Goal: Task Accomplishment & Management: Use online tool/utility

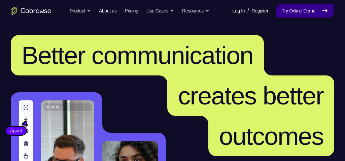
click at [312, 10] on link "Try Online Demo" at bounding box center [306, 10] width 58 height 13
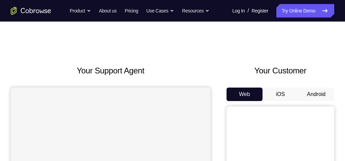
click at [307, 96] on button "Android" at bounding box center [316, 94] width 36 height 13
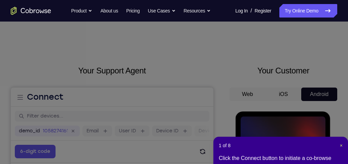
scroll to position [77, 0]
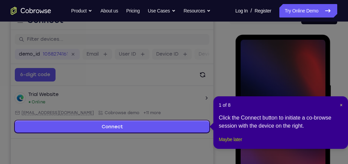
click at [229, 144] on button "Maybe later" at bounding box center [230, 139] width 23 height 8
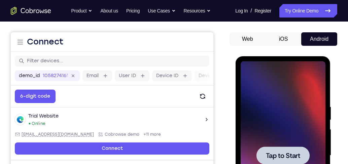
scroll to position [96, 0]
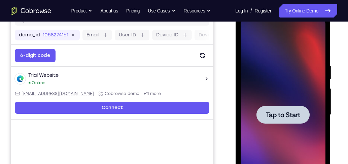
click at [287, 96] on div at bounding box center [283, 115] width 85 height 189
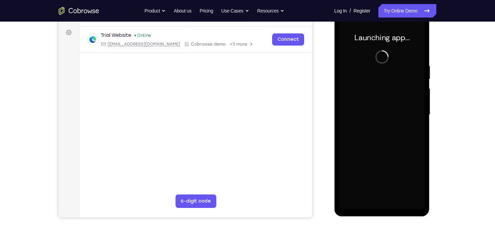
scroll to position [69, 0]
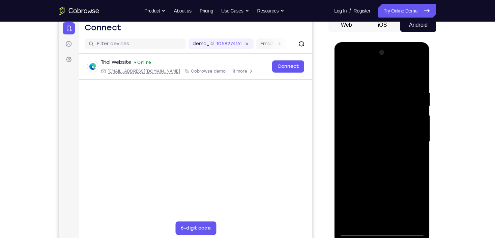
click at [345, 161] on div at bounding box center [381, 141] width 85 height 189
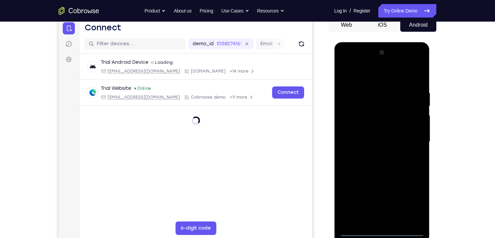
click at [345, 161] on div at bounding box center [381, 141] width 85 height 189
click at [345, 71] on div at bounding box center [381, 141] width 85 height 189
click at [345, 140] on div at bounding box center [381, 141] width 85 height 189
click at [345, 155] on div at bounding box center [381, 141] width 85 height 189
click at [345, 132] on div at bounding box center [381, 141] width 85 height 189
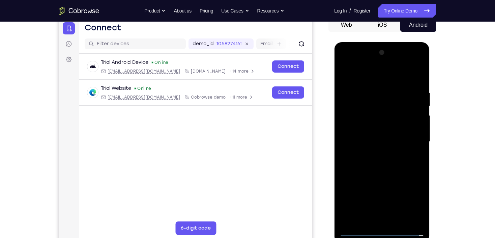
click at [345, 139] on div at bounding box center [381, 141] width 85 height 189
click at [345, 161] on div at bounding box center [381, 141] width 85 height 189
click at [345, 71] on div at bounding box center [381, 141] width 85 height 189
click at [345, 125] on div at bounding box center [381, 141] width 85 height 189
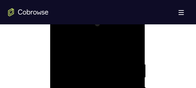
scroll to position [350, 0]
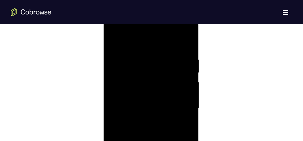
click at [146, 52] on div at bounding box center [150, 108] width 85 height 189
click at [165, 77] on div at bounding box center [150, 108] width 85 height 189
click at [161, 63] on div at bounding box center [150, 108] width 85 height 189
click at [113, 40] on div at bounding box center [150, 108] width 85 height 189
click at [114, 39] on div at bounding box center [150, 108] width 85 height 189
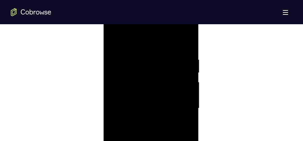
click at [137, 52] on div at bounding box center [150, 108] width 85 height 189
click at [185, 65] on div at bounding box center [150, 91] width 85 height 189
click at [176, 135] on div at bounding box center [150, 58] width 85 height 189
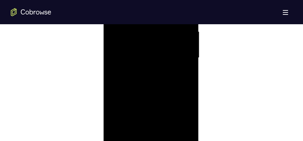
click at [181, 52] on div at bounding box center [150, 58] width 85 height 189
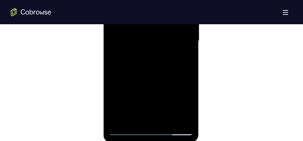
click at [185, 117] on div at bounding box center [150, 41] width 85 height 189
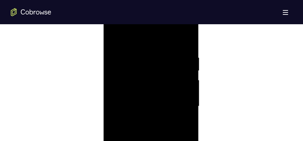
scroll to position [373, 0]
click at [182, 88] on div at bounding box center [150, 108] width 85 height 189
click at [185, 134] on div at bounding box center [150, 58] width 85 height 189
click at [182, 64] on div at bounding box center [150, 58] width 85 height 189
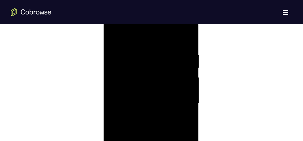
scroll to position [373, 0]
click at [186, 45] on div at bounding box center [150, 108] width 85 height 189
drag, startPoint x: 168, startPoint y: 66, endPoint x: 167, endPoint y: 149, distance: 82.9
click at [167, 149] on div at bounding box center [150, 108] width 85 height 189
drag, startPoint x: 164, startPoint y: 78, endPoint x: 166, endPoint y: 150, distance: 71.1
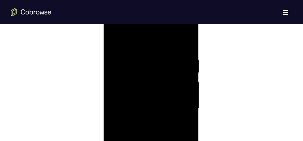
click at [166, 150] on div at bounding box center [150, 108] width 85 height 189
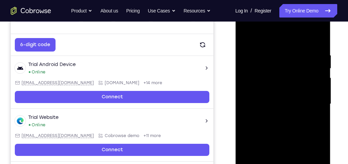
scroll to position [103, 0]
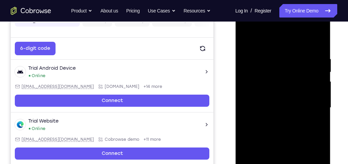
click at [277, 59] on div at bounding box center [283, 107] width 85 height 189
click at [319, 71] on div at bounding box center [283, 107] width 85 height 189
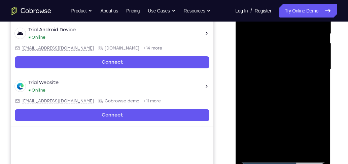
click at [317, 75] on div at bounding box center [283, 69] width 85 height 189
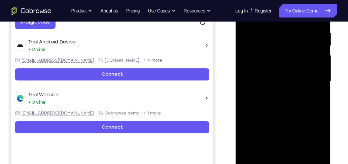
scroll to position [122, 0]
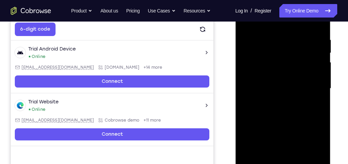
click at [317, 75] on div at bounding box center [283, 88] width 85 height 189
drag, startPoint x: 282, startPoint y: 84, endPoint x: 322, endPoint y: 83, distance: 40.1
click at [322, 83] on div at bounding box center [283, 88] width 85 height 189
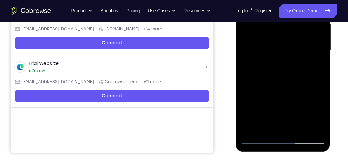
click at [309, 128] on div at bounding box center [283, 50] width 85 height 189
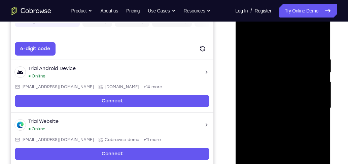
scroll to position [141, 0]
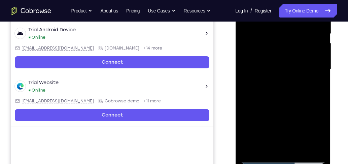
click at [320, 85] on div at bounding box center [283, 69] width 85 height 189
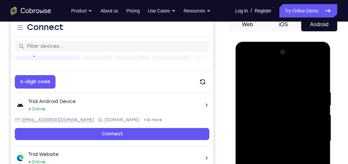
scroll to position [65, 0]
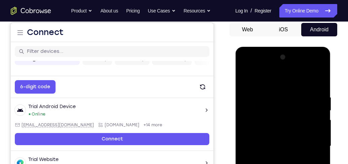
click at [315, 98] on div at bounding box center [283, 146] width 85 height 189
click at [315, 99] on div at bounding box center [283, 146] width 85 height 189
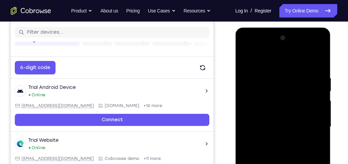
click at [315, 100] on div at bounding box center [283, 127] width 85 height 189
drag, startPoint x: 317, startPoint y: 95, endPoint x: 282, endPoint y: 99, distance: 35.6
click at [284, 99] on div at bounding box center [283, 127] width 85 height 189
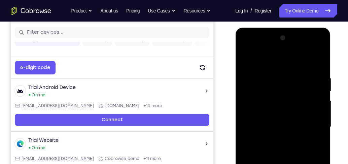
click at [314, 77] on div at bounding box center [283, 127] width 85 height 189
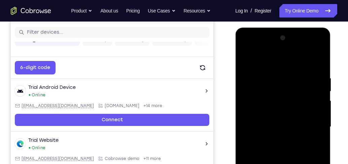
click at [314, 77] on div at bounding box center [283, 127] width 85 height 189
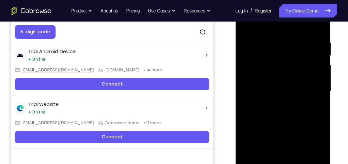
scroll to position [122, 0]
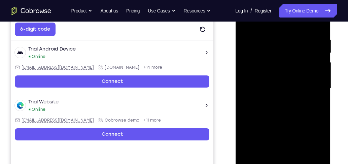
click at [316, 76] on div at bounding box center [283, 88] width 85 height 189
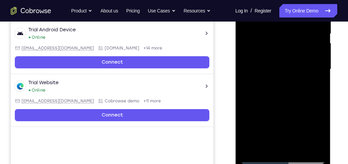
scroll to position [141, 0]
click at [321, 64] on div at bounding box center [283, 69] width 85 height 189
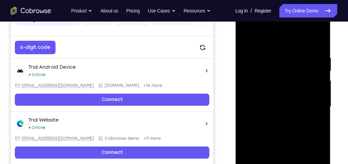
scroll to position [103, 0]
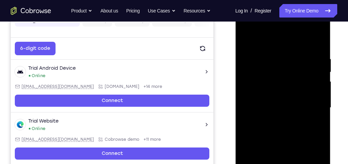
click at [321, 68] on div at bounding box center [283, 107] width 85 height 189
click at [319, 42] on div at bounding box center [283, 107] width 85 height 189
click at [318, 41] on div at bounding box center [283, 107] width 85 height 189
click at [300, 78] on div at bounding box center [283, 107] width 85 height 189
click at [275, 75] on div at bounding box center [283, 107] width 85 height 189
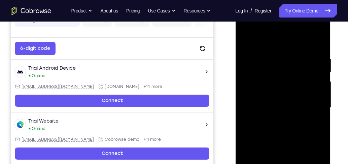
click at [298, 60] on div at bounding box center [283, 107] width 85 height 189
click at [246, 40] on div at bounding box center [283, 107] width 85 height 189
click at [271, 88] on div at bounding box center [283, 107] width 85 height 189
click at [293, 62] on div at bounding box center [283, 107] width 85 height 189
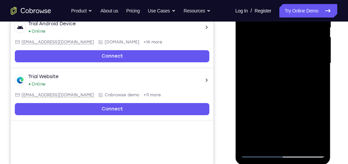
scroll to position [180, 0]
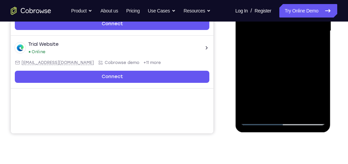
click at [301, 111] on div at bounding box center [283, 31] width 85 height 189
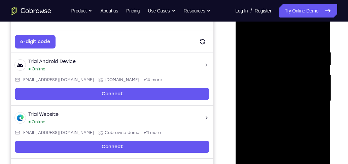
scroll to position [103, 0]
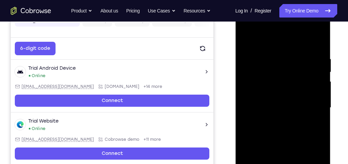
click at [279, 147] on div at bounding box center [283, 107] width 85 height 189
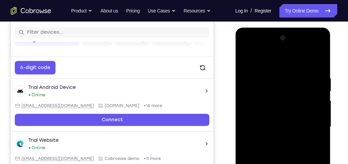
click at [285, 119] on div at bounding box center [283, 127] width 85 height 189
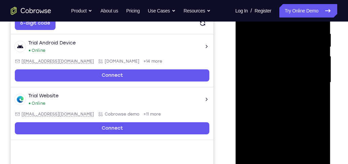
scroll to position [141, 0]
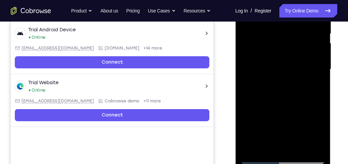
click at [279, 149] on div at bounding box center [283, 69] width 85 height 189
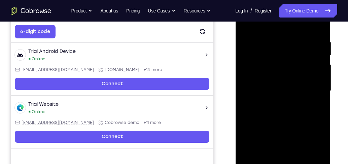
scroll to position [103, 0]
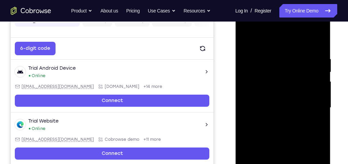
click at [317, 125] on div at bounding box center [283, 107] width 85 height 189
click at [247, 43] on div at bounding box center [283, 107] width 85 height 189
click at [293, 112] on div at bounding box center [283, 107] width 85 height 189
click at [245, 42] on div at bounding box center [283, 107] width 85 height 189
click at [246, 41] on div at bounding box center [283, 107] width 85 height 189
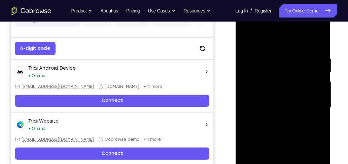
drag, startPoint x: 284, startPoint y: 69, endPoint x: 295, endPoint y: 158, distance: 88.9
click at [294, 161] on div at bounding box center [283, 107] width 85 height 189
drag, startPoint x: 290, startPoint y: 71, endPoint x: 300, endPoint y: 173, distance: 102.6
click at [300, 161] on div at bounding box center [283, 107] width 85 height 189
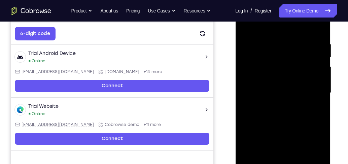
scroll to position [122, 0]
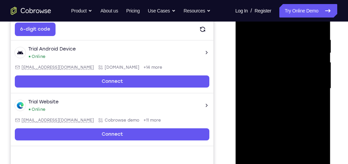
drag, startPoint x: 296, startPoint y: 64, endPoint x: 307, endPoint y: 125, distance: 62.7
click at [308, 131] on div at bounding box center [283, 88] width 85 height 189
drag, startPoint x: 289, startPoint y: 78, endPoint x: 293, endPoint y: 140, distance: 62.8
click at [293, 143] on div at bounding box center [283, 88] width 85 height 189
drag, startPoint x: 293, startPoint y: 79, endPoint x: 293, endPoint y: 126, distance: 46.8
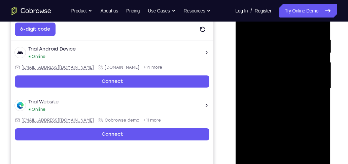
click at [293, 126] on div at bounding box center [283, 88] width 85 height 189
drag, startPoint x: 298, startPoint y: 128, endPoint x: 298, endPoint y: 95, distance: 32.7
click at [298, 95] on div at bounding box center [283, 88] width 85 height 189
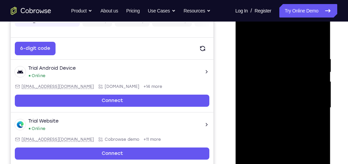
drag, startPoint x: 302, startPoint y: 90, endPoint x: 302, endPoint y: 118, distance: 28.0
click at [302, 118] on div at bounding box center [283, 107] width 85 height 189
drag, startPoint x: 302, startPoint y: 118, endPoint x: 306, endPoint y: 71, distance: 47.0
click at [305, 72] on div at bounding box center [283, 107] width 85 height 189
drag, startPoint x: 302, startPoint y: 67, endPoint x: 304, endPoint y: 103, distance: 36.4
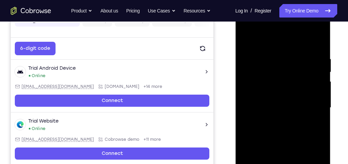
click at [304, 103] on div at bounding box center [283, 107] width 85 height 189
click at [321, 80] on div at bounding box center [283, 107] width 85 height 189
click at [321, 76] on div at bounding box center [283, 107] width 85 height 189
drag, startPoint x: 298, startPoint y: 131, endPoint x: 307, endPoint y: 71, distance: 60.6
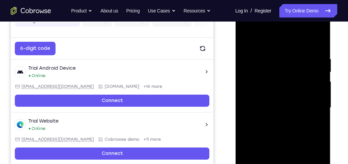
click at [307, 71] on div at bounding box center [283, 107] width 85 height 189
drag, startPoint x: 304, startPoint y: 135, endPoint x: 311, endPoint y: 70, distance: 65.4
click at [310, 71] on div at bounding box center [283, 107] width 85 height 189
drag, startPoint x: 305, startPoint y: 131, endPoint x: 309, endPoint y: 92, distance: 39.3
click at [309, 92] on div at bounding box center [283, 107] width 85 height 189
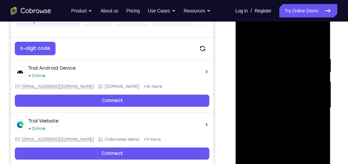
drag, startPoint x: 307, startPoint y: 122, endPoint x: 309, endPoint y: 73, distance: 48.2
click at [309, 73] on div at bounding box center [283, 107] width 85 height 189
drag, startPoint x: 304, startPoint y: 134, endPoint x: 307, endPoint y: 71, distance: 63.1
click at [307, 72] on div at bounding box center [283, 107] width 85 height 189
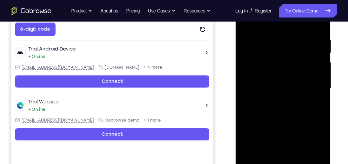
scroll to position [141, 0]
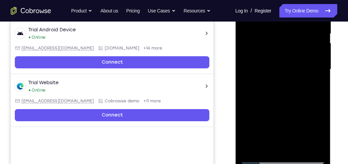
drag, startPoint x: 308, startPoint y: 105, endPoint x: 312, endPoint y: 50, distance: 55.4
click at [312, 50] on div at bounding box center [283, 69] width 85 height 189
drag, startPoint x: 306, startPoint y: 60, endPoint x: 303, endPoint y: 130, distance: 70.1
click at [302, 131] on div at bounding box center [283, 69] width 85 height 189
click at [320, 116] on div at bounding box center [283, 69] width 85 height 189
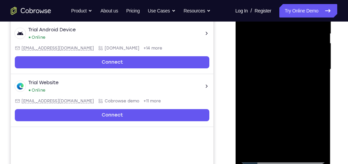
click at [319, 116] on div at bounding box center [283, 69] width 85 height 189
click at [321, 109] on div at bounding box center [283, 69] width 85 height 189
drag, startPoint x: 288, startPoint y: 52, endPoint x: 284, endPoint y: 151, distance: 99.8
click at [282, 154] on div at bounding box center [283, 69] width 85 height 189
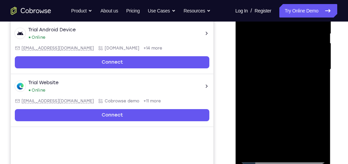
drag, startPoint x: 286, startPoint y: 78, endPoint x: 295, endPoint y: 40, distance: 39.7
click at [295, 40] on div at bounding box center [283, 69] width 85 height 189
drag, startPoint x: 287, startPoint y: 31, endPoint x: 282, endPoint y: 116, distance: 84.7
click at [282, 116] on div at bounding box center [283, 69] width 85 height 189
drag, startPoint x: 293, startPoint y: 75, endPoint x: 287, endPoint y: 117, distance: 42.8
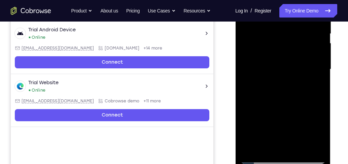
click at [287, 117] on div at bounding box center [283, 69] width 85 height 189
drag, startPoint x: 292, startPoint y: 101, endPoint x: 296, endPoint y: 64, distance: 37.2
click at [296, 64] on div at bounding box center [283, 69] width 85 height 189
drag, startPoint x: 298, startPoint y: 67, endPoint x: 295, endPoint y: 108, distance: 40.9
click at [295, 108] on div at bounding box center [283, 69] width 85 height 189
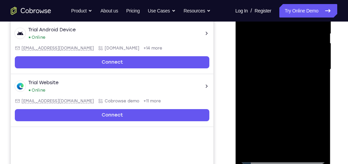
click at [318, 62] on div at bounding box center [283, 69] width 85 height 189
click at [320, 62] on div at bounding box center [283, 69] width 85 height 189
drag, startPoint x: 297, startPoint y: 126, endPoint x: 309, endPoint y: 43, distance: 84.1
click at [309, 43] on div at bounding box center [283, 69] width 85 height 189
drag, startPoint x: 307, startPoint y: 40, endPoint x: 300, endPoint y: 98, distance: 58.0
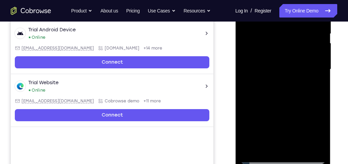
click at [300, 98] on div at bounding box center [283, 69] width 85 height 189
drag, startPoint x: 304, startPoint y: 94, endPoint x: 313, endPoint y: 28, distance: 67.3
click at [309, 25] on div at bounding box center [283, 69] width 85 height 189
drag, startPoint x: 308, startPoint y: 81, endPoint x: 309, endPoint y: 20, distance: 61.3
click at [309, 20] on div at bounding box center [283, 69] width 85 height 189
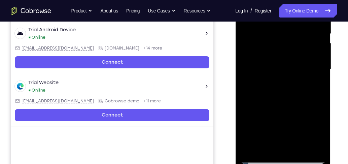
drag, startPoint x: 302, startPoint y: 60, endPoint x: 303, endPoint y: 29, distance: 31.3
click at [303, 29] on div at bounding box center [283, 69] width 85 height 189
drag, startPoint x: 305, startPoint y: 101, endPoint x: 310, endPoint y: 33, distance: 67.6
click at [310, 33] on div at bounding box center [283, 69] width 85 height 189
drag, startPoint x: 309, startPoint y: 53, endPoint x: 307, endPoint y: 109, distance: 56.3
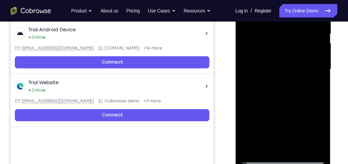
click at [307, 109] on div at bounding box center [283, 69] width 85 height 189
drag, startPoint x: 305, startPoint y: 98, endPoint x: 305, endPoint y: 33, distance: 65.0
click at [305, 33] on div at bounding box center [283, 69] width 85 height 189
drag, startPoint x: 298, startPoint y: 47, endPoint x: 295, endPoint y: 124, distance: 77.2
click at [295, 124] on div at bounding box center [283, 69] width 85 height 189
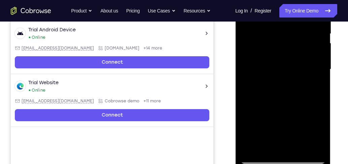
drag, startPoint x: 303, startPoint y: 40, endPoint x: 295, endPoint y: 33, distance: 10.2
click at [295, 33] on div at bounding box center [283, 69] width 85 height 189
